Goal: Information Seeking & Learning: Learn about a topic

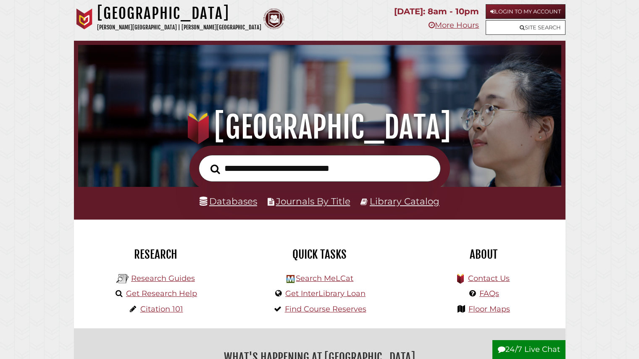
scroll to position [160, 479]
type input "**********"
click at [206, 162] on button "Search" at bounding box center [215, 169] width 18 height 15
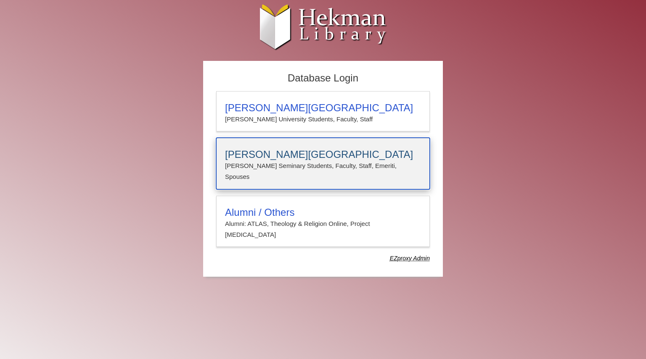
click at [297, 173] on div "[PERSON_NAME][GEOGRAPHIC_DATA][PERSON_NAME] Students, Faculty, Staff, Emeriti, …" at bounding box center [323, 164] width 214 height 52
